Goal: Find specific page/section: Find specific page/section

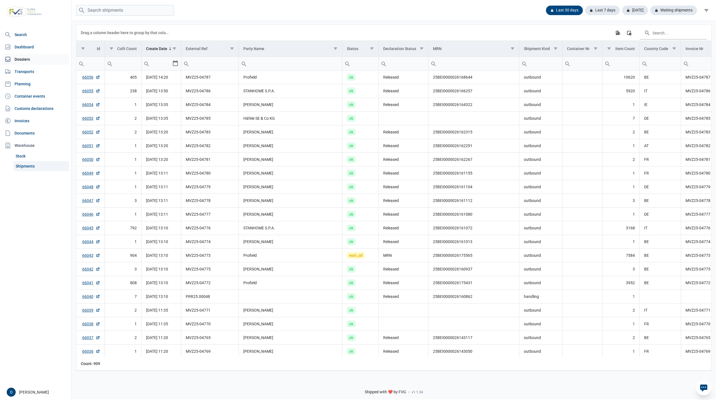
click at [28, 61] on link "Dossiers" at bounding box center [35, 59] width 67 height 11
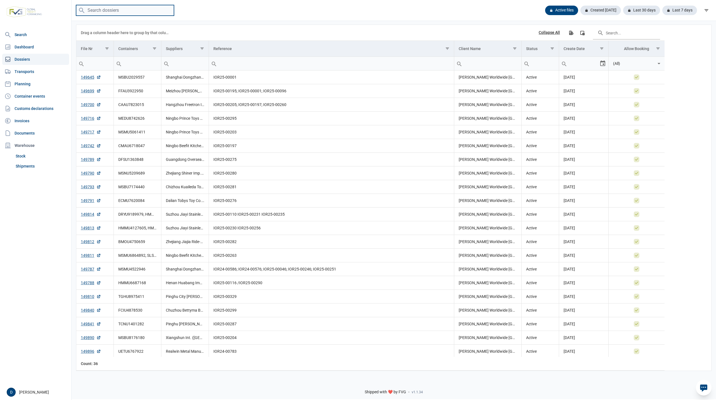
click at [119, 12] on input "search" at bounding box center [125, 10] width 98 height 11
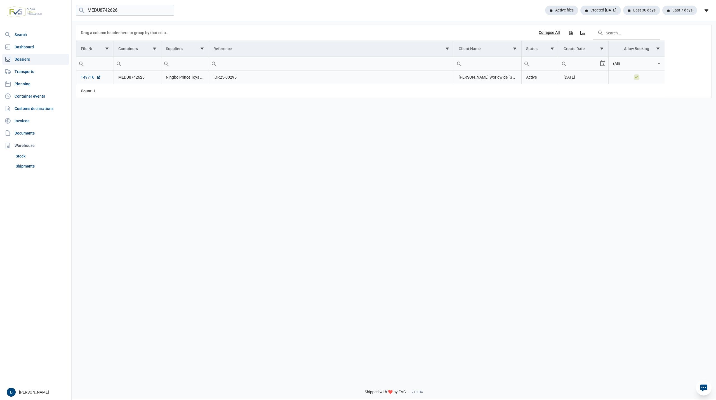
click at [89, 78] on link "149716" at bounding box center [91, 77] width 20 height 6
drag, startPoint x: 122, startPoint y: 8, endPoint x: 71, endPoint y: 17, distance: 52.3
click at [71, 17] on div "Search Dashboard Dossiers Transports Planning Container events Customs declarat…" at bounding box center [358, 199] width 716 height 400
type input "CAAU7823015"
click at [89, 78] on link "149700" at bounding box center [91, 77] width 20 height 6
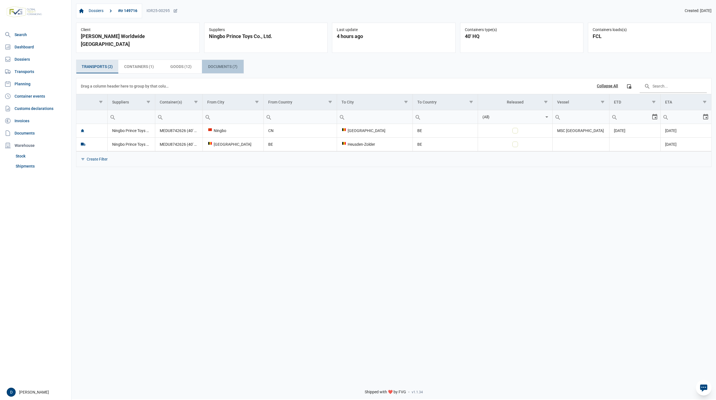
click at [221, 63] on span "Documents (7) Documents (7)" at bounding box center [222, 66] width 29 height 7
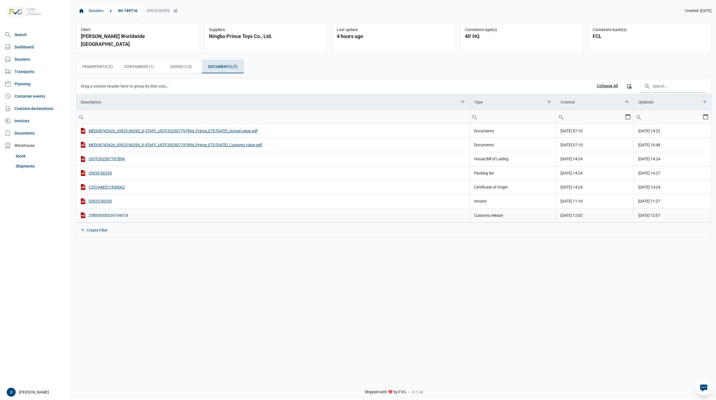
click at [112, 212] on div "25BEI0000026149074" at bounding box center [273, 215] width 384 height 6
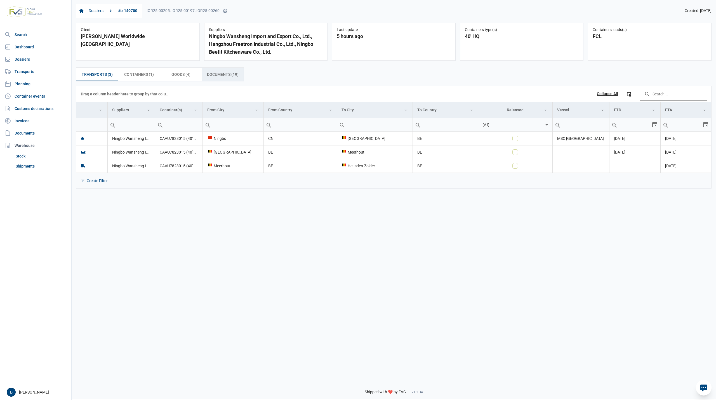
click at [209, 76] on span "Documents (19) Documents (19)" at bounding box center [223, 74] width 32 height 7
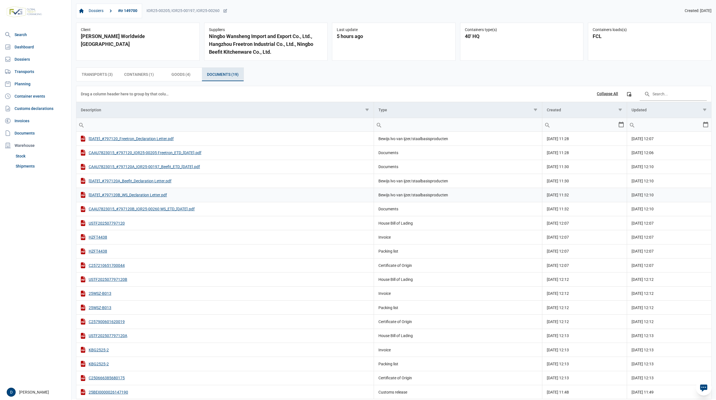
scroll to position [23, 0]
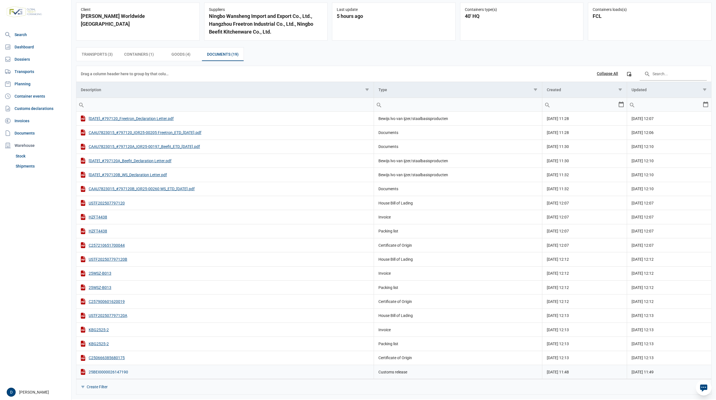
click at [107, 374] on div "25BEI0000026147190" at bounding box center [225, 372] width 288 height 6
